Goal: Transaction & Acquisition: Subscribe to service/newsletter

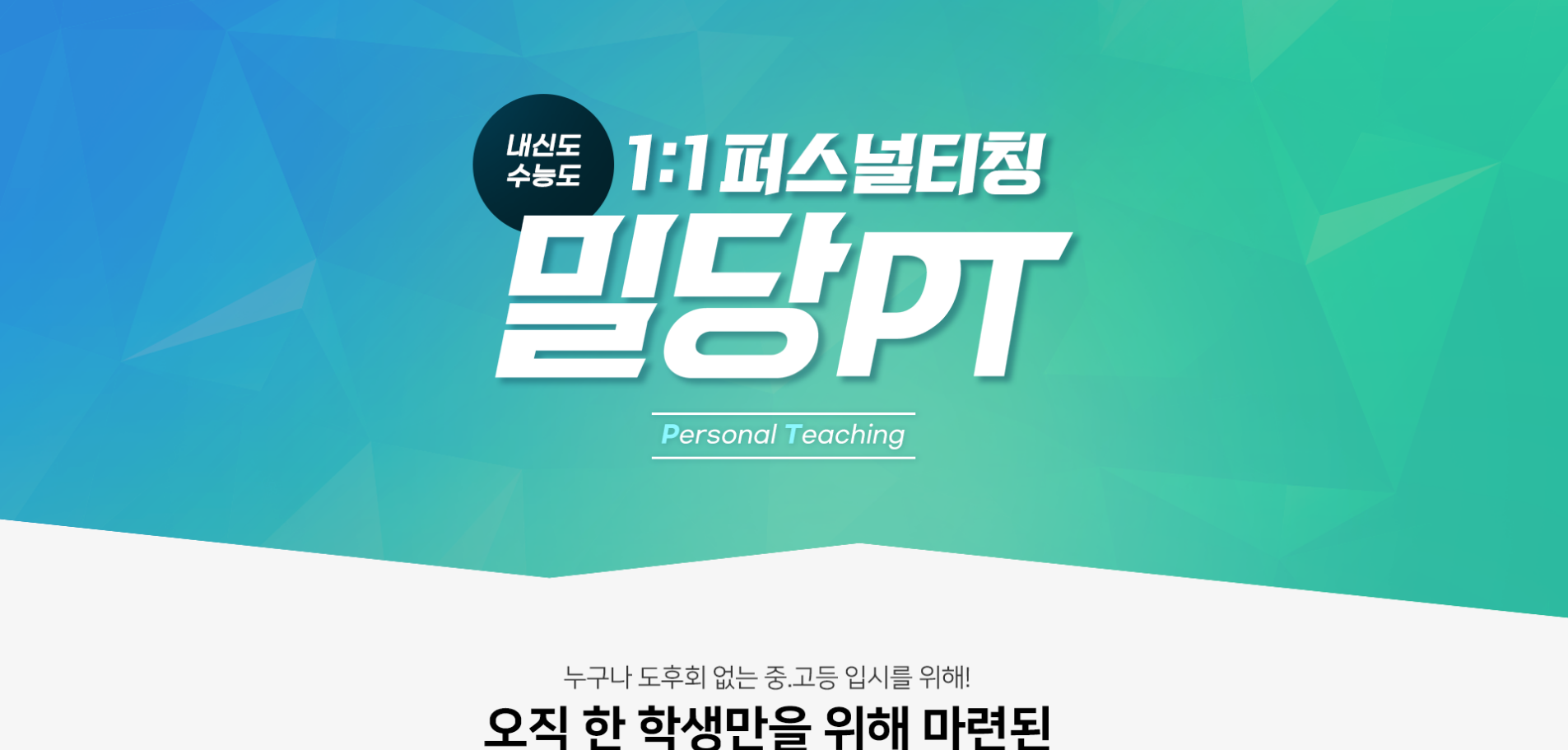
scroll to position [1793, 0]
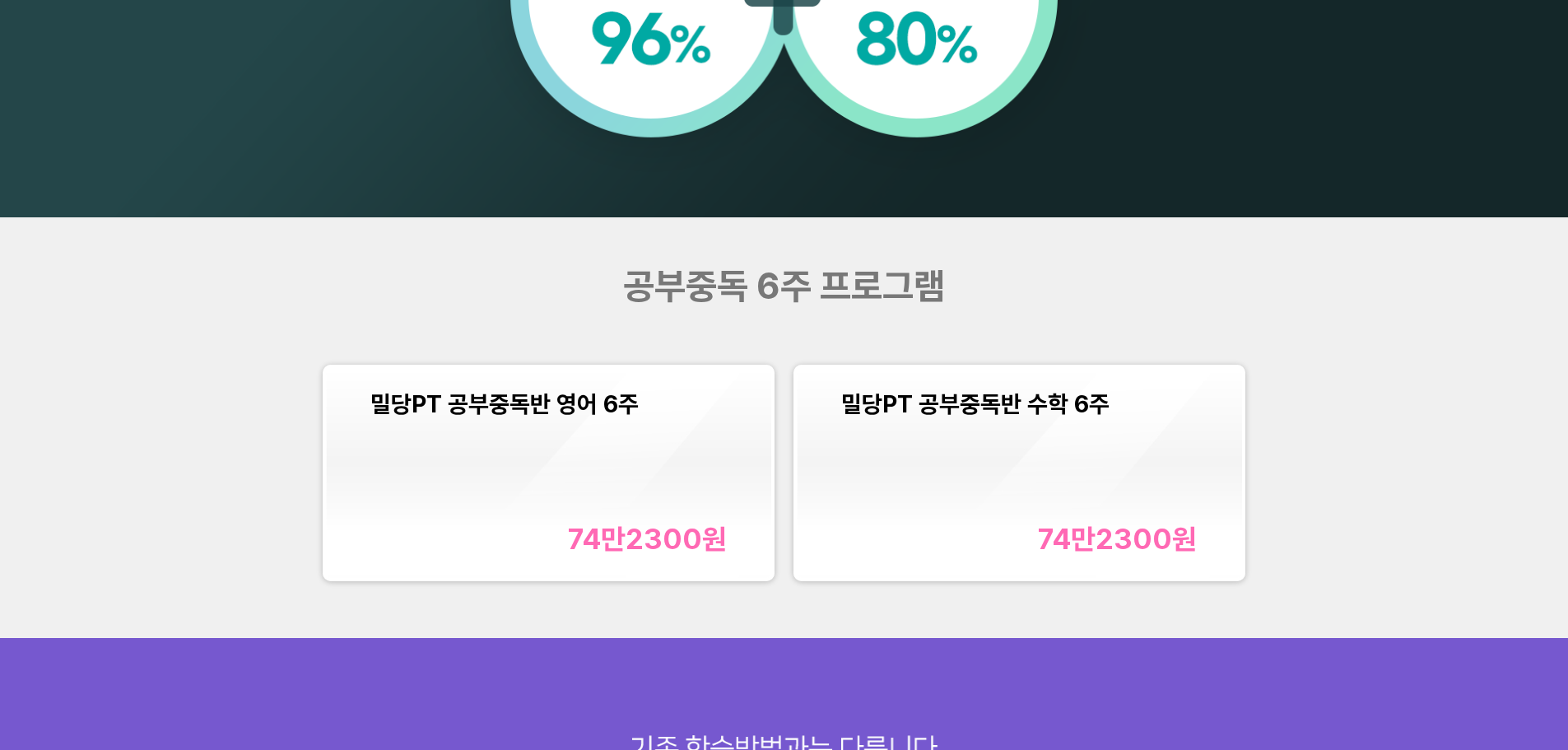
scroll to position [1893, 0]
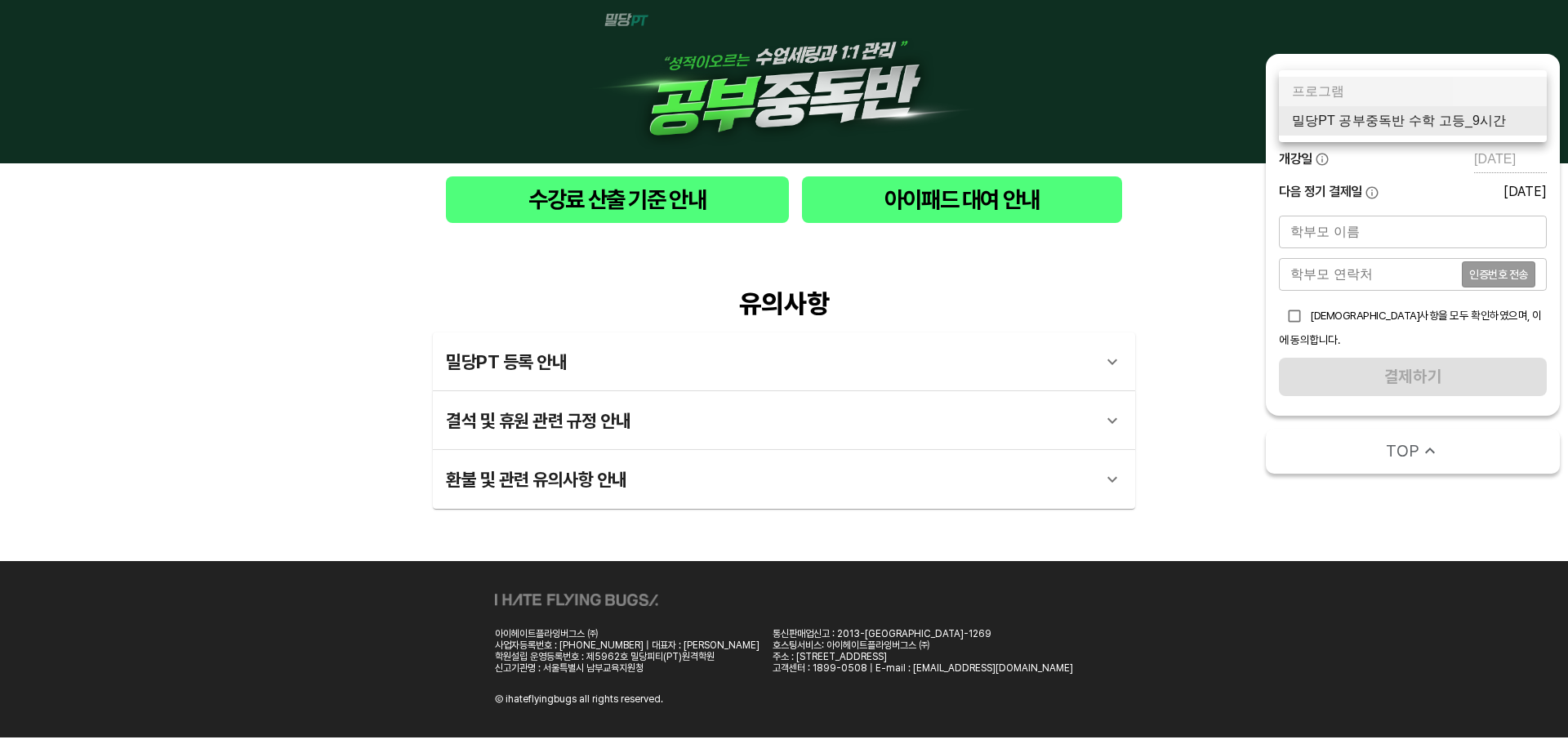
drag, startPoint x: 1392, startPoint y: 111, endPoint x: 844, endPoint y: 20, distance: 555.5
click at [1392, 110] on body "수강료 산출 기준 안내 아이패드 대여 안내 유의사항 밀당PT 등록 안내 1 - 1 . 신규등록 신규등록은 밀당PT 각 과목별 프로그램을 처음 …" at bounding box center [784, 368] width 1568 height 737
click at [1396, 132] on li "밀당PT 공부중독반 수학 고등_9시간" at bounding box center [1412, 121] width 267 height 29
